Goal: Task Accomplishment & Management: Manage account settings

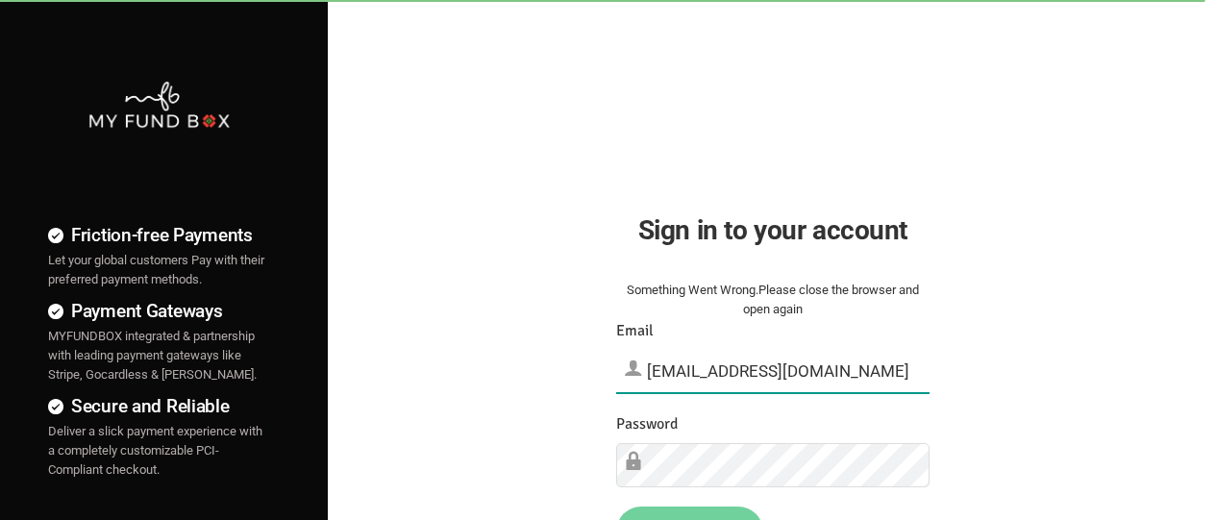
type input "[EMAIL_ADDRESS][DOMAIN_NAME]"
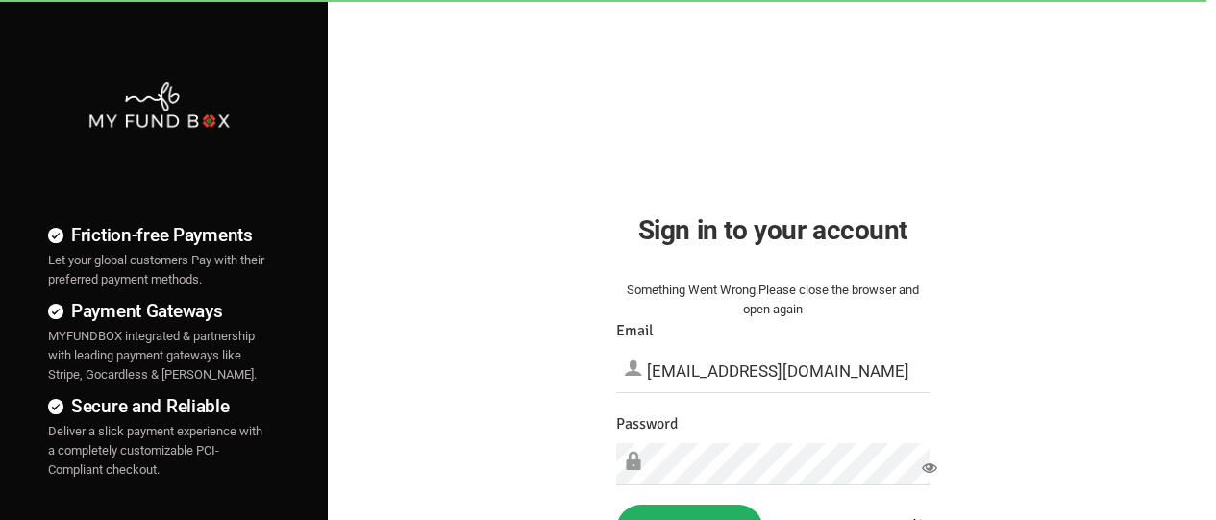
click at [689, 492] on button "Sign in" at bounding box center [689, 530] width 147 height 50
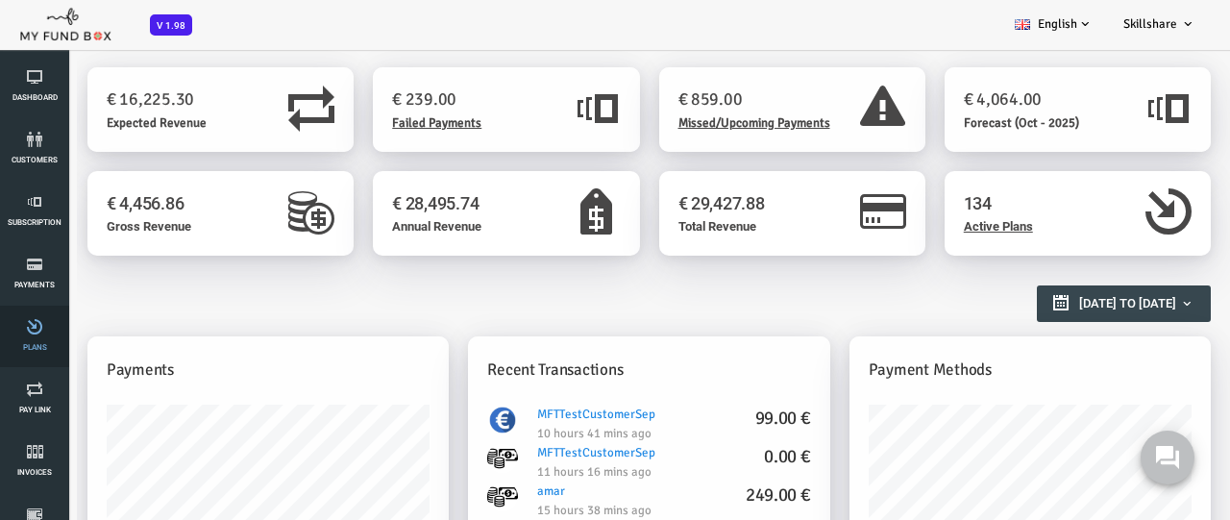
click at [35, 336] on link "Plans" at bounding box center [35, 337] width 58 height 62
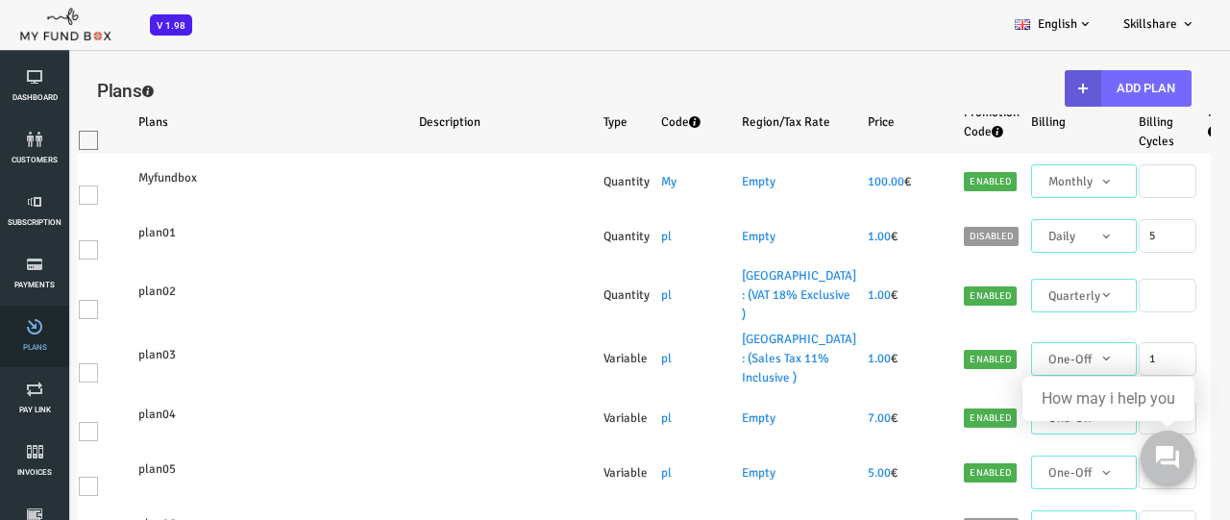
select select "100"
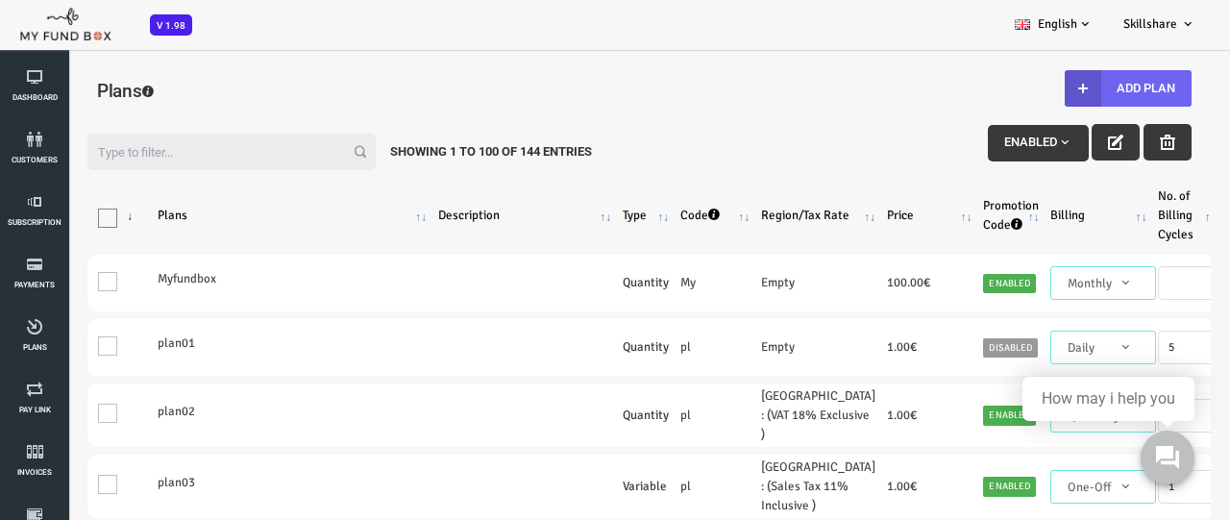
click at [1076, 88] on button "Add Plan" at bounding box center [1079, 88] width 127 height 37
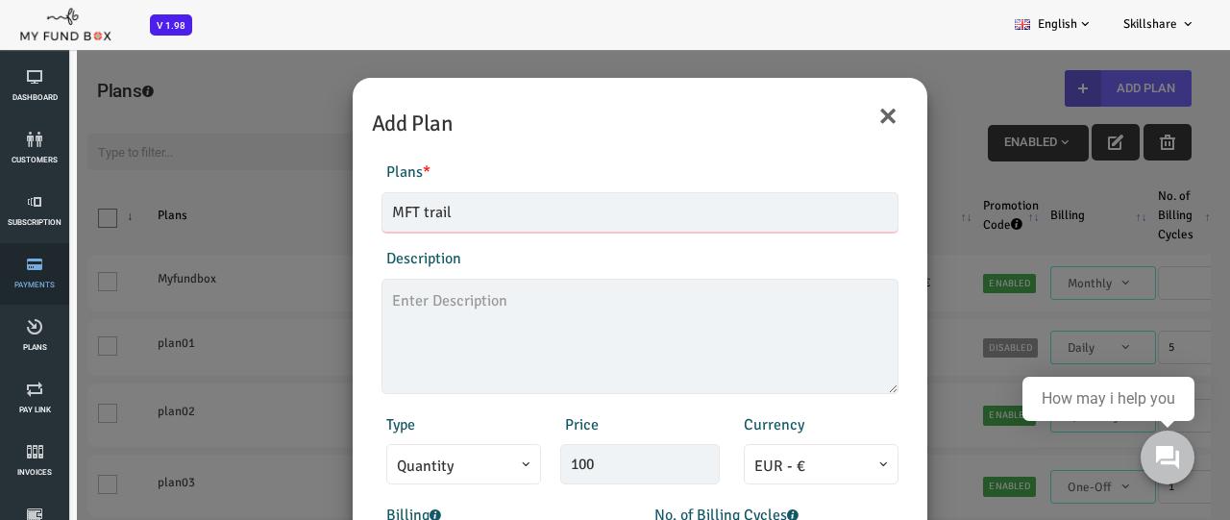
type input "MFT trail"
type textarea "MFT1"
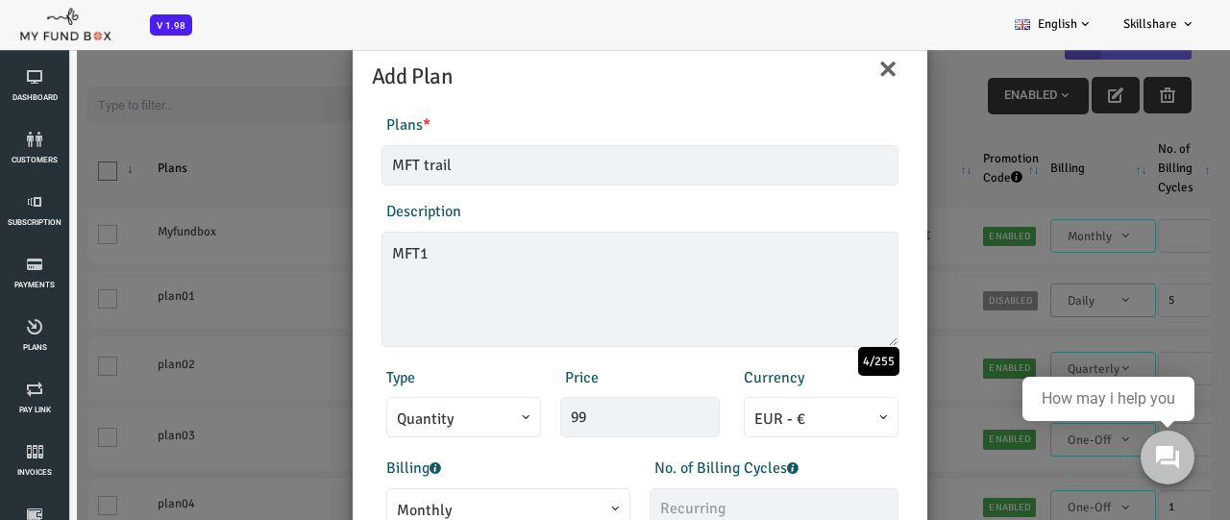
click at [455, 504] on span "Monthly" at bounding box center [459, 511] width 223 height 24
type input "99.00"
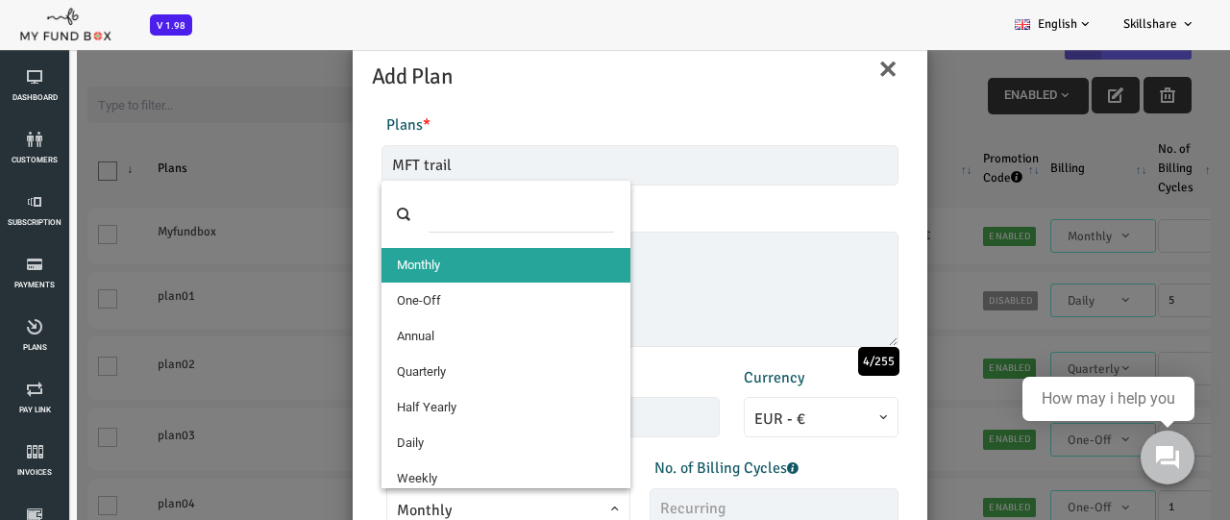
select select "4"
type input "1"
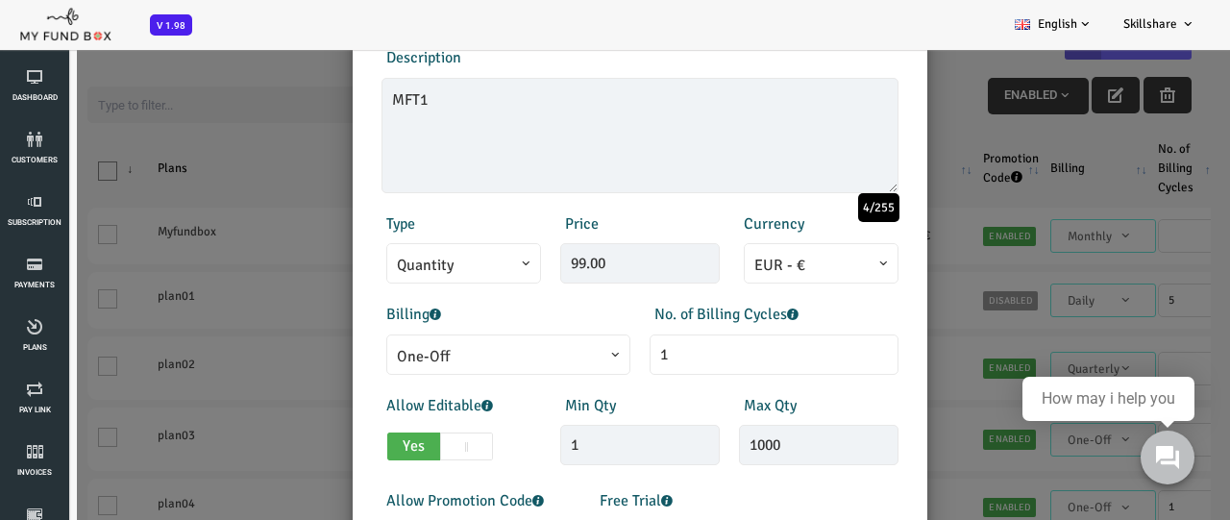
scroll to position [425, 0]
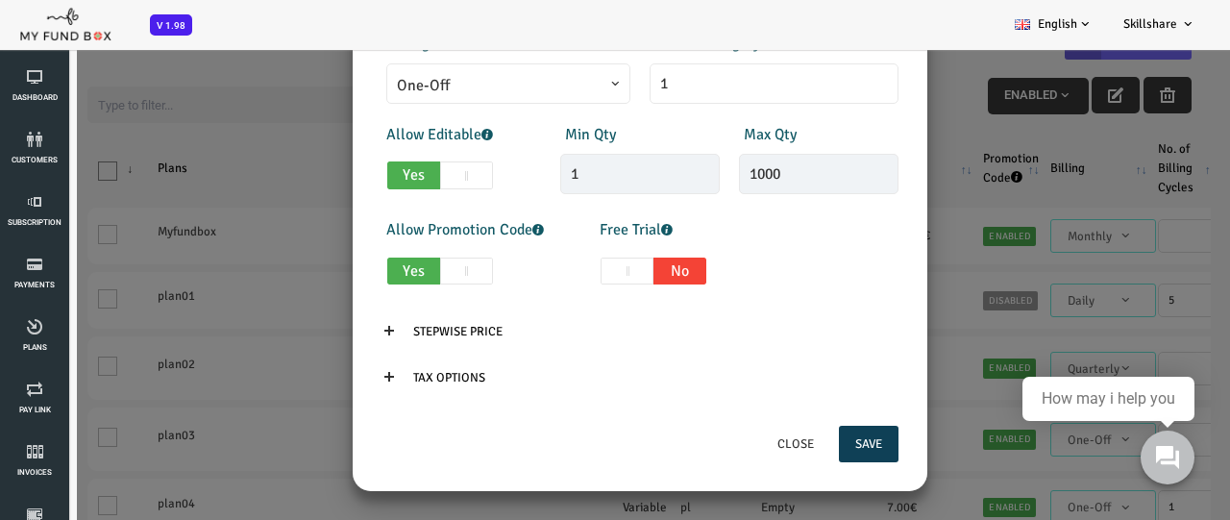
click at [817, 444] on button "Save" at bounding box center [820, 444] width 60 height 37
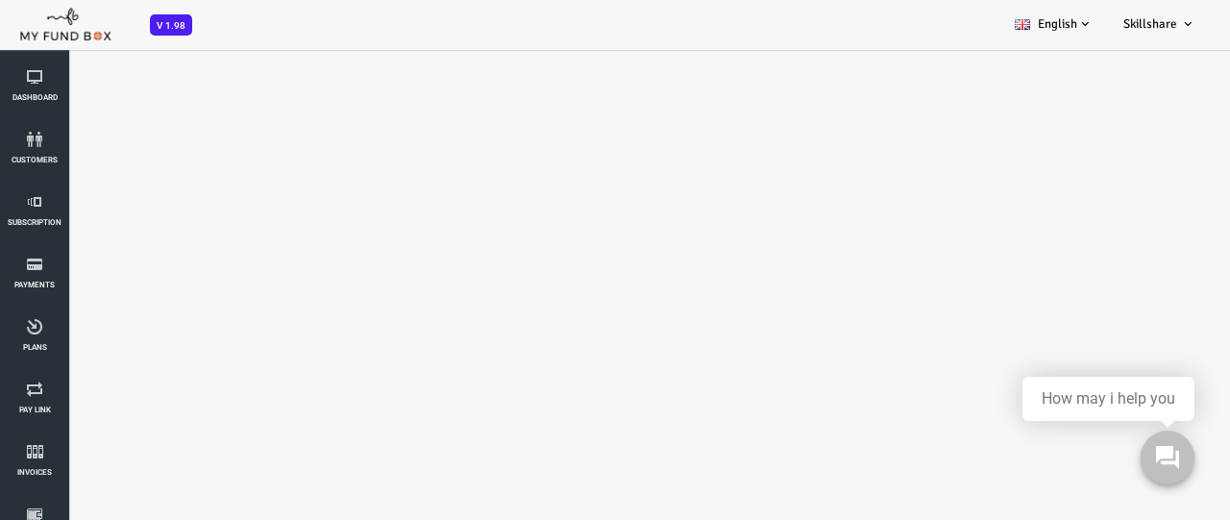
scroll to position [43, 0]
select select "100"
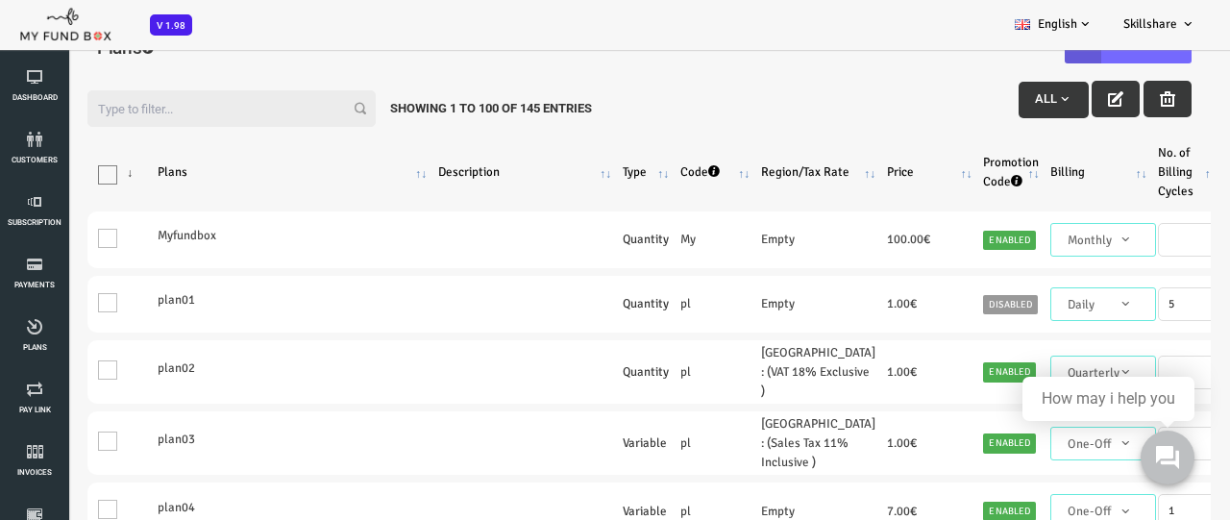
scroll to position [0, 0]
